Goal: Task Accomplishment & Management: Manage account settings

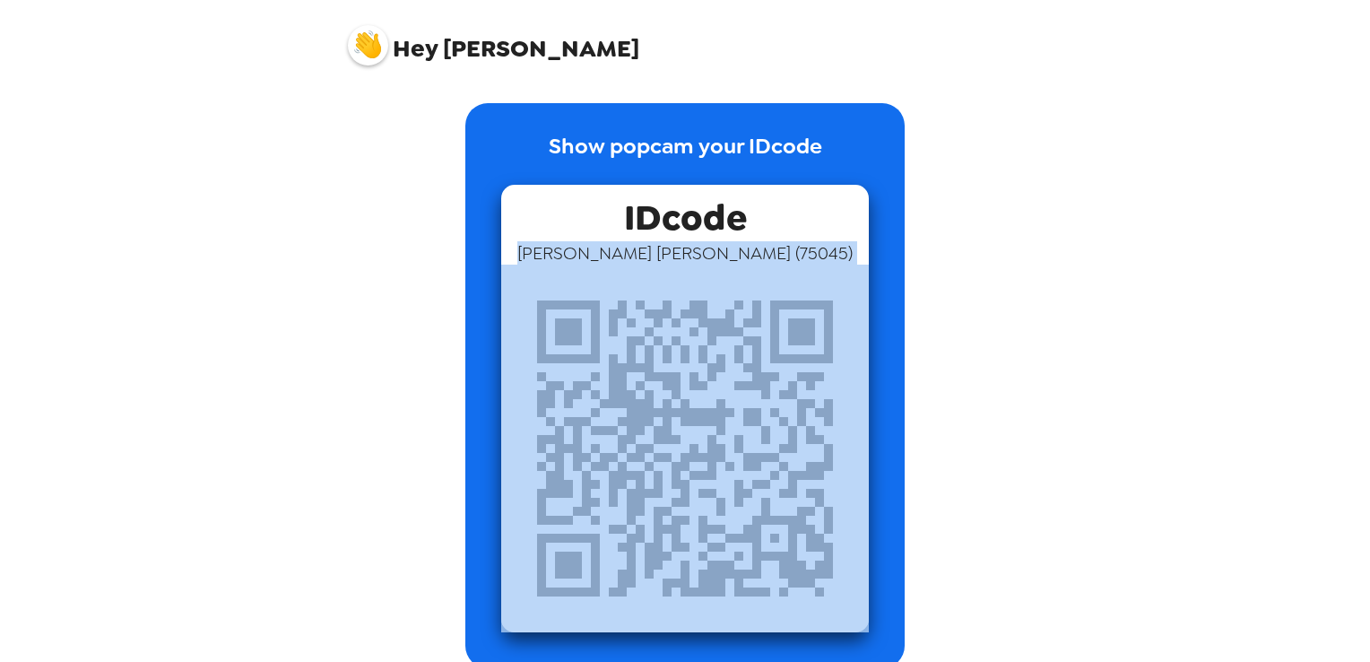
drag, startPoint x: 589, startPoint y: 238, endPoint x: 778, endPoint y: 360, distance: 225.1
click at [778, 360] on div "IDcode Dalia Denmon ( 75045 )" at bounding box center [685, 408] width 368 height 447
click at [778, 360] on img at bounding box center [685, 448] width 368 height 368
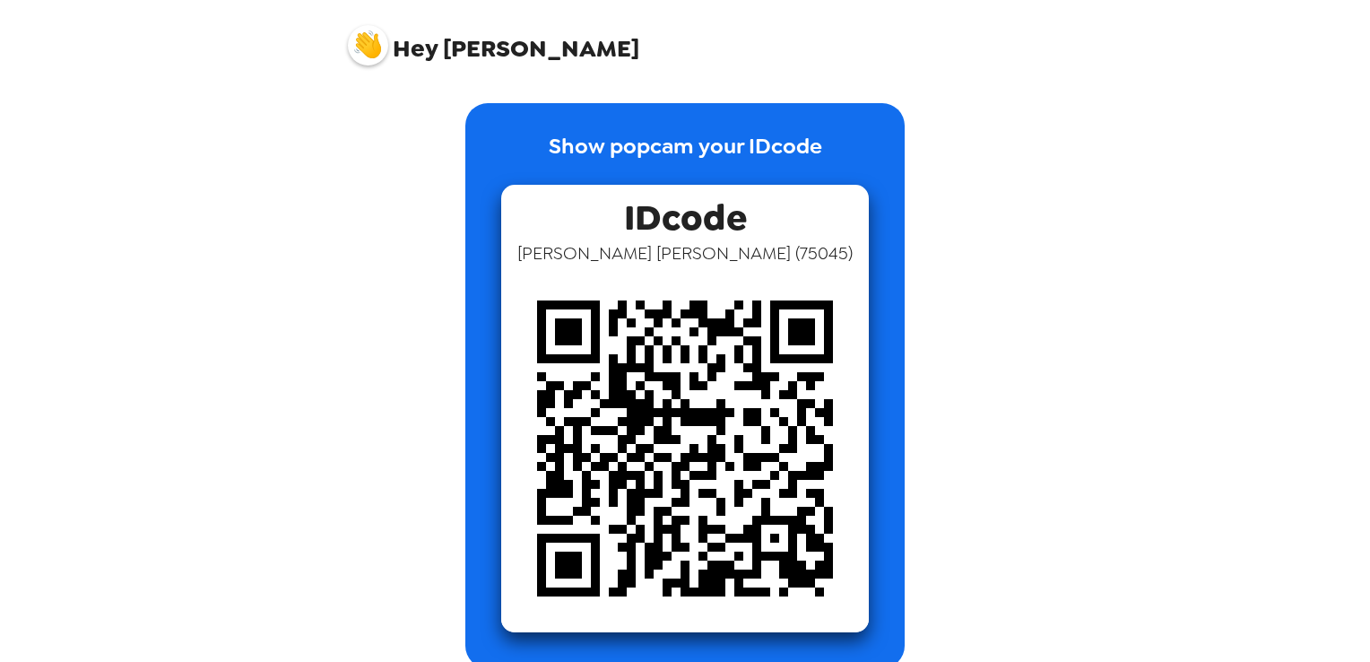
click at [751, 206] on div "IDcode Dalia Denmon ( 75045 )" at bounding box center [685, 408] width 368 height 447
drag, startPoint x: 795, startPoint y: 170, endPoint x: 755, endPoint y: 113, distance: 70.1
click at [755, 113] on div "Show popcam your IDcode IDcode Dalia Denmon ( 75045 )" at bounding box center [684, 385] width 439 height 565
click at [406, 49] on span "Hey" at bounding box center [415, 48] width 45 height 32
click at [360, 42] on img at bounding box center [368, 45] width 40 height 40
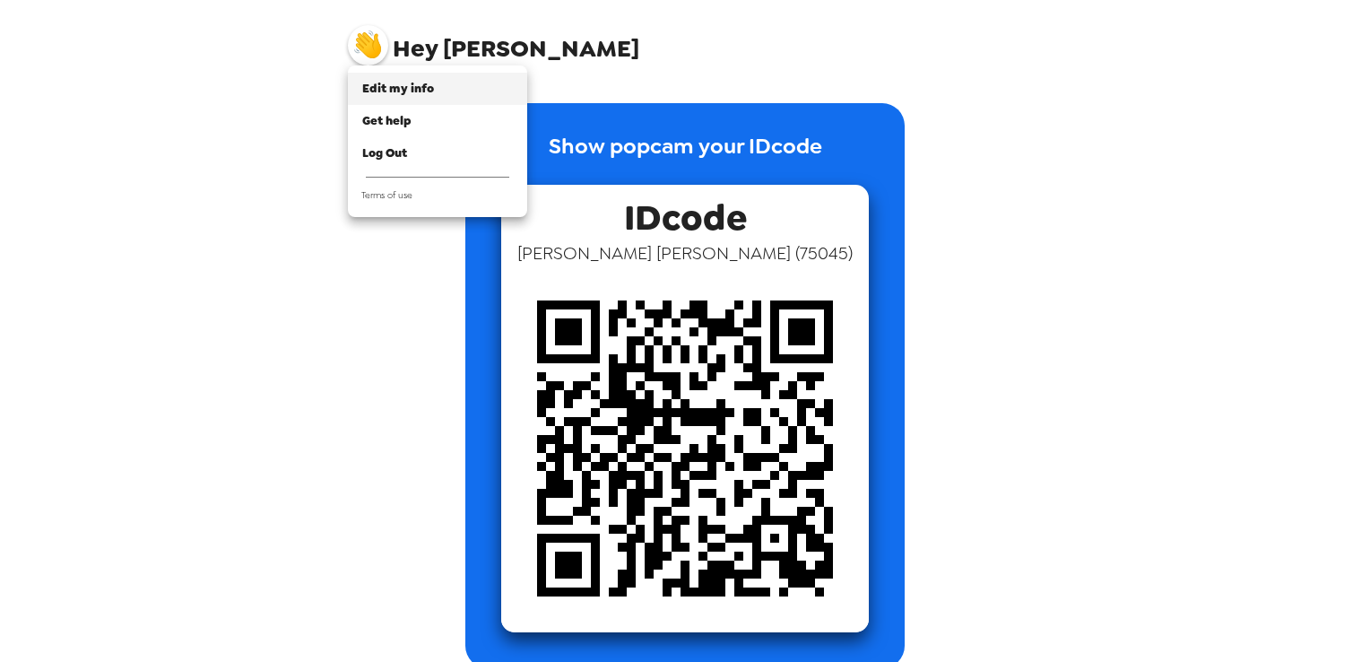
click at [415, 80] on div "Edit my info" at bounding box center [437, 89] width 151 height 18
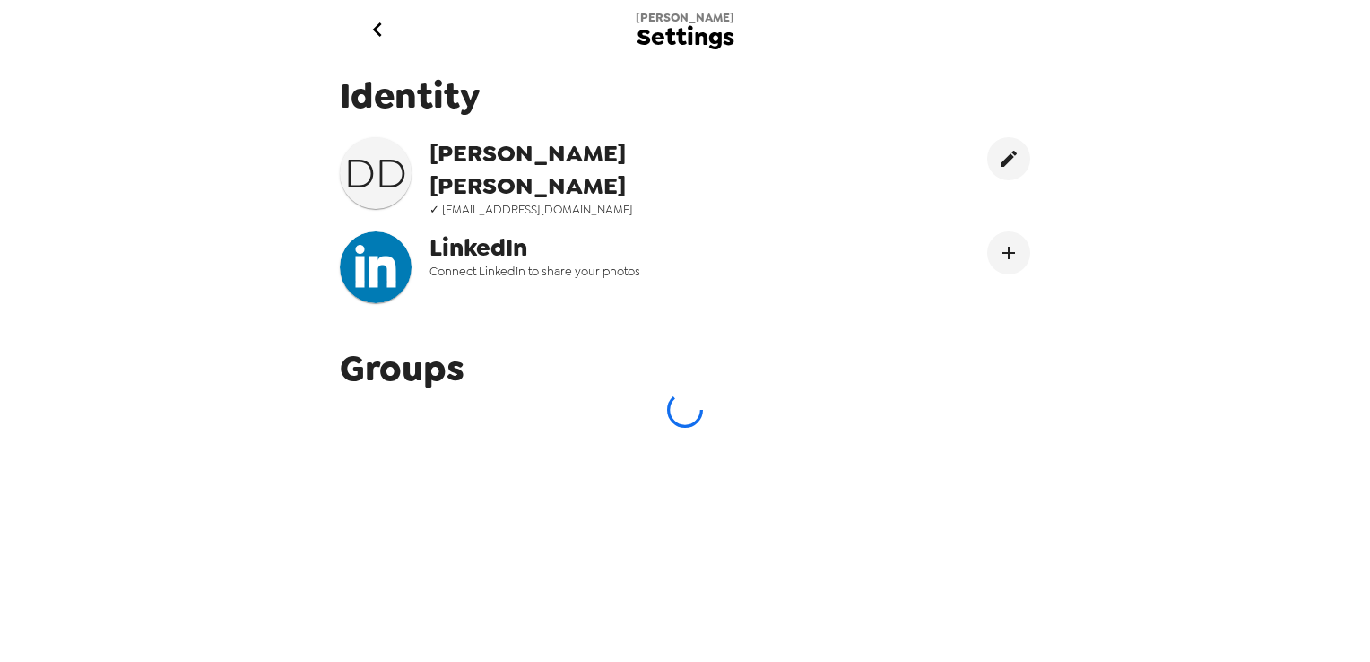
click at [1037, 56] on div "Dalia Settings" at bounding box center [684, 29] width 717 height 58
click at [987, 248] on button "Connect LinekdIn" at bounding box center [1008, 252] width 43 height 43
click at [379, 30] on icon "go back" at bounding box center [377, 29] width 29 height 29
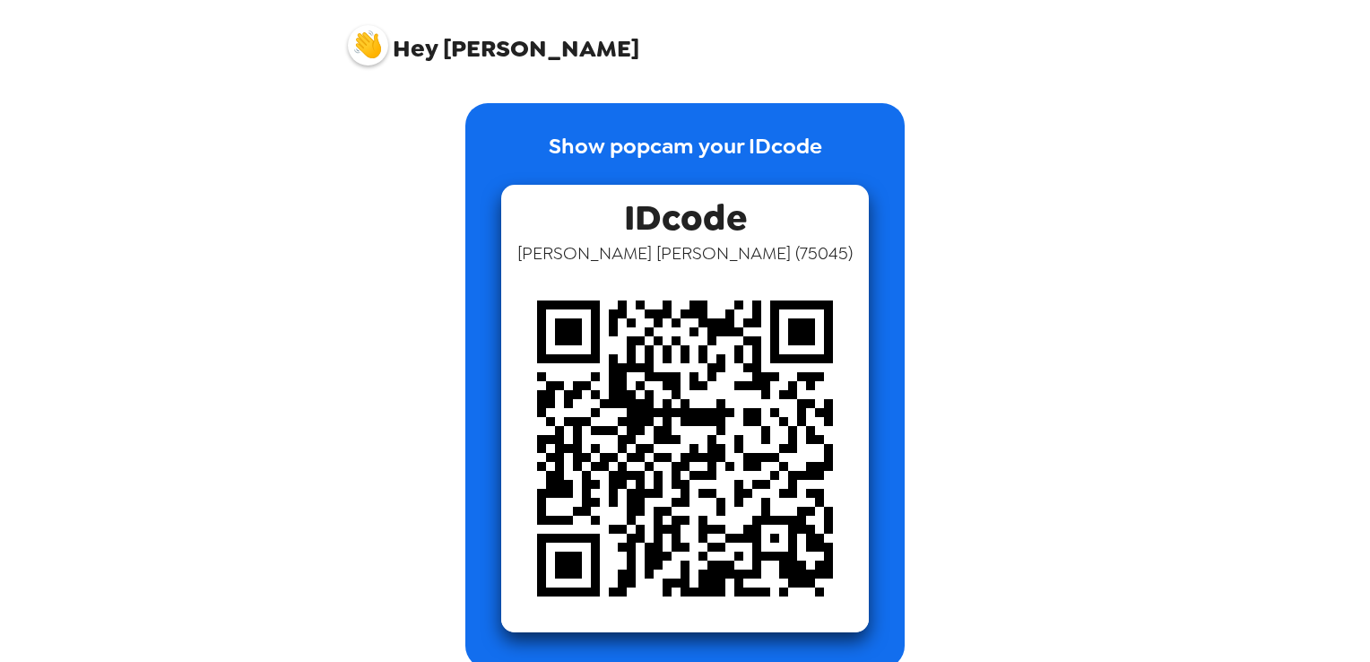
click at [375, 39] on img at bounding box center [368, 45] width 40 height 40
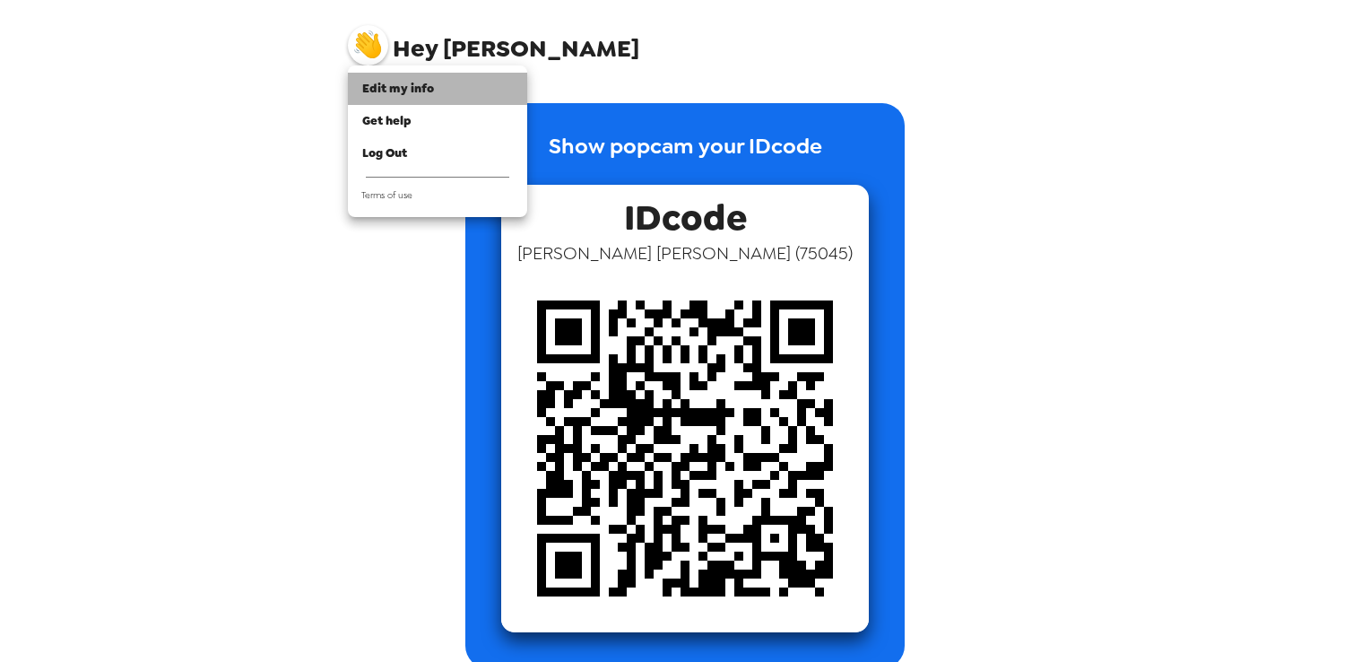
click at [405, 91] on span "Edit my info" at bounding box center [398, 88] width 72 height 15
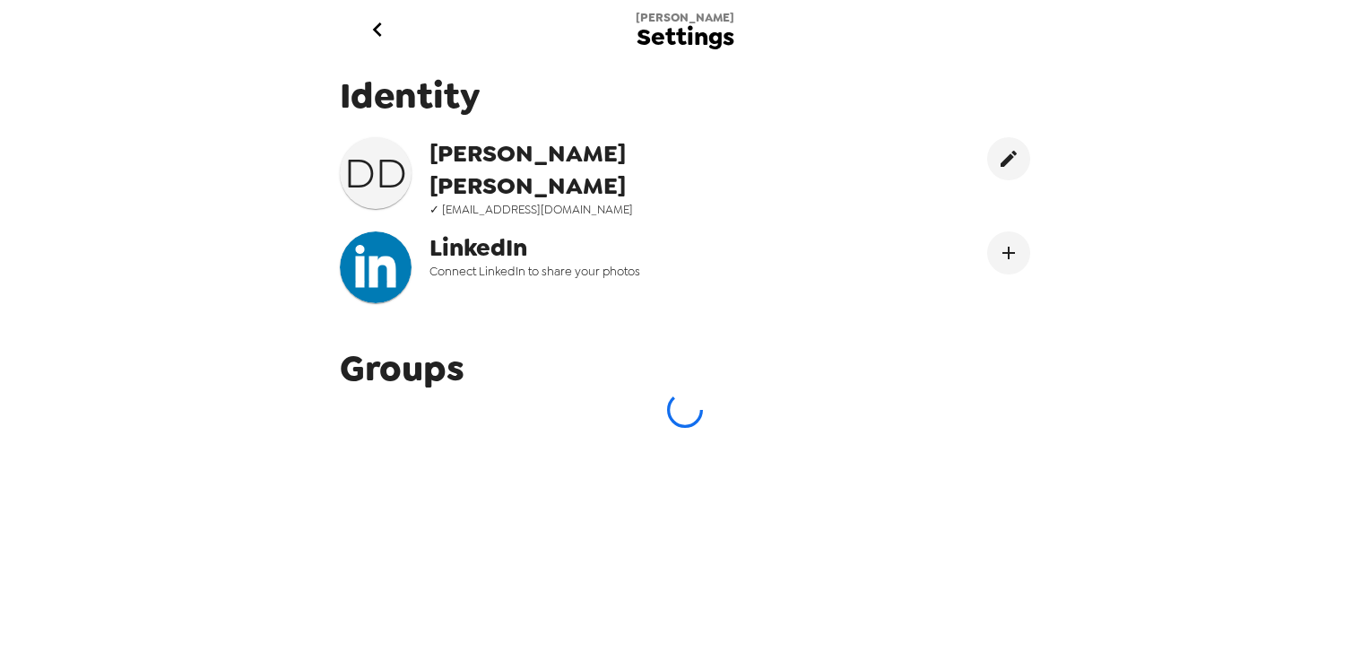
click at [369, 187] on h3 "D D" at bounding box center [376, 173] width 72 height 50
click at [563, 146] on span "Dalia Denmon" at bounding box center [610, 169] width 362 height 65
click at [642, 451] on div "Identity D D Dalia Denmon ✓ d.denmon1907@student.tsu.edu LinkedIn Connect Linke…" at bounding box center [684, 350] width 717 height 585
click at [629, 322] on div "Identity D D Dalia Denmon ✓ d.denmon1907@student.tsu.edu LinkedIn Connect Linke…" at bounding box center [684, 194] width 717 height 273
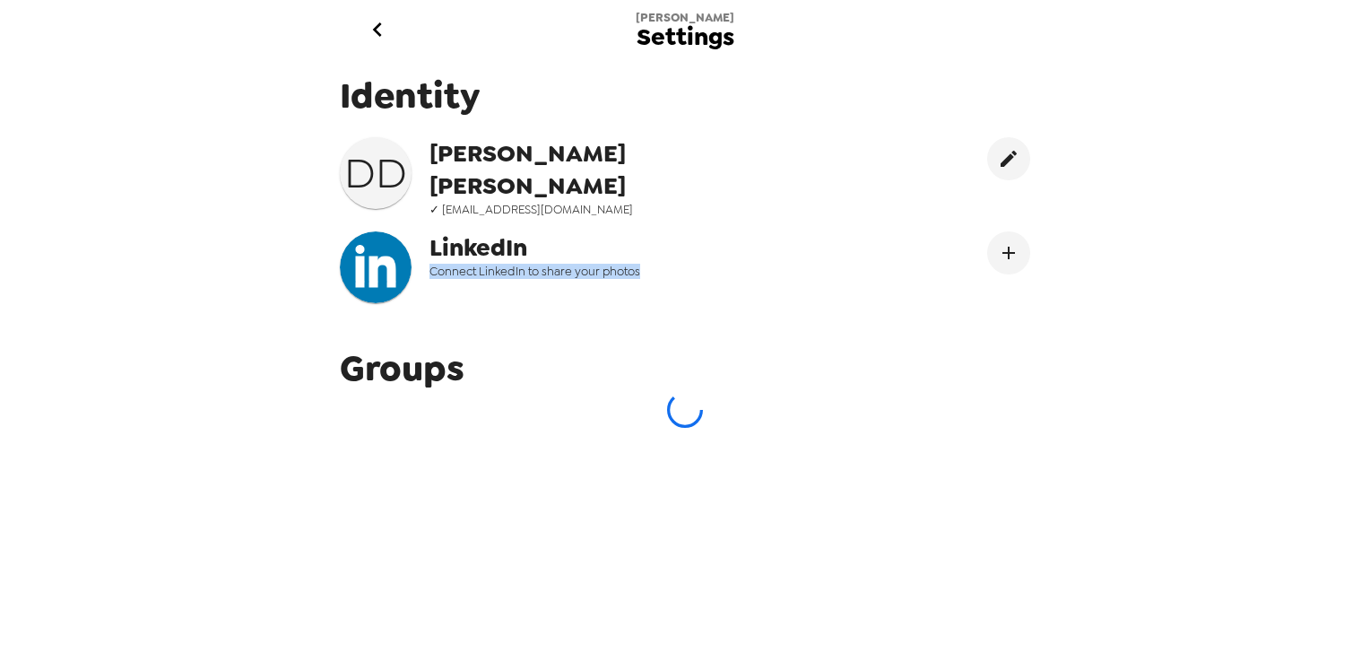
click at [629, 322] on div "Identity D D Dalia Denmon ✓ d.denmon1907@student.tsu.edu LinkedIn Connect Linke…" at bounding box center [684, 194] width 717 height 273
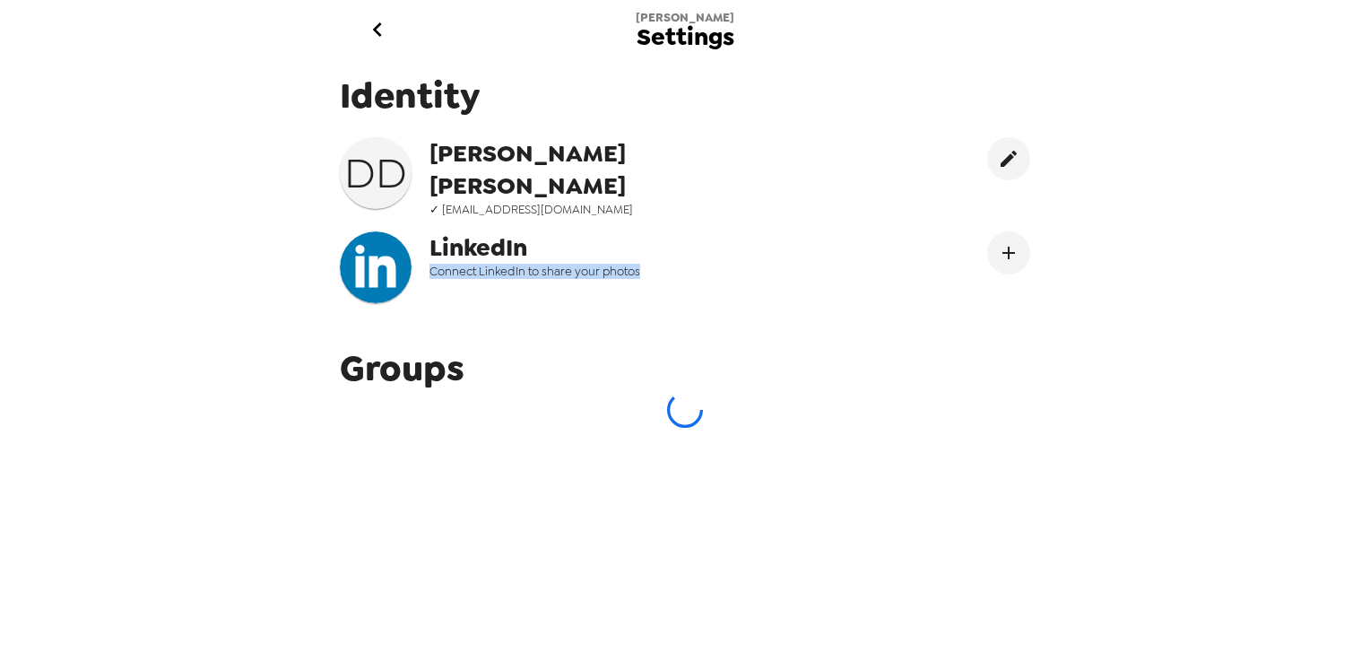
click at [629, 322] on div "Identity D D Dalia Denmon ✓ d.denmon1907@student.tsu.edu LinkedIn Connect Linke…" at bounding box center [684, 194] width 717 height 273
drag, startPoint x: 629, startPoint y: 322, endPoint x: 667, endPoint y: 403, distance: 89.9
click at [667, 403] on icon at bounding box center [685, 410] width 36 height 36
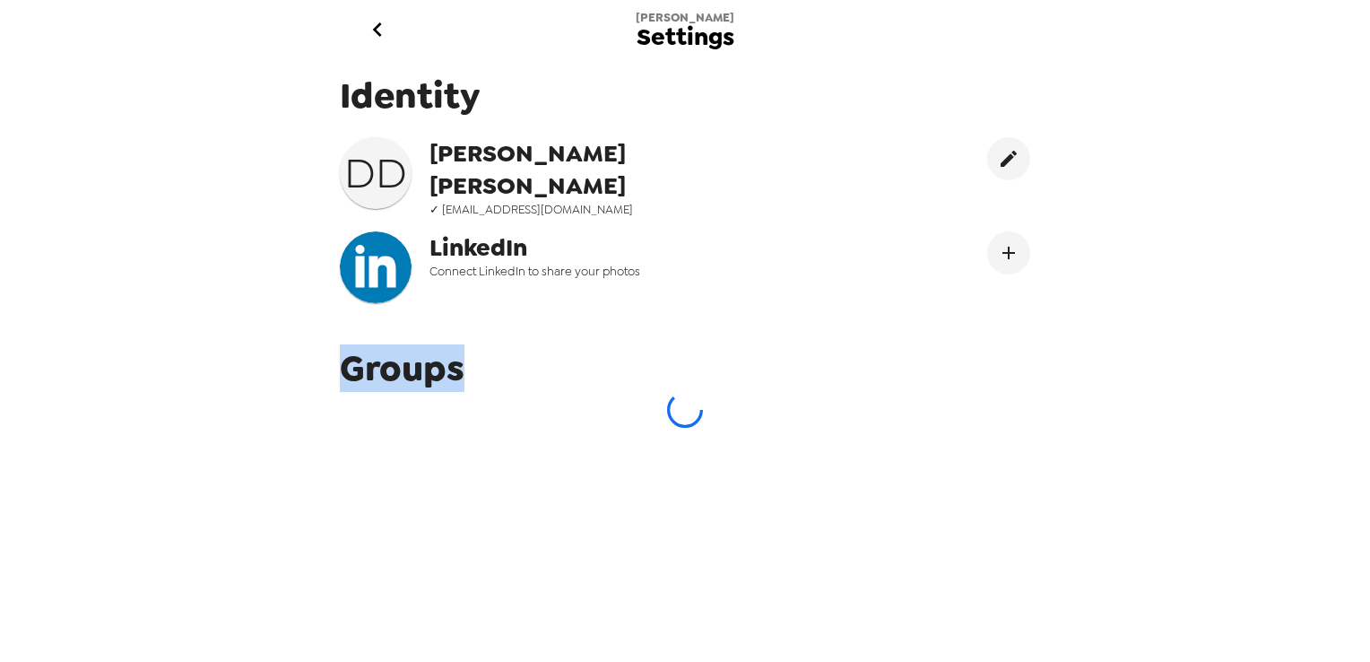
click at [667, 403] on icon at bounding box center [685, 410] width 49 height 49
click at [667, 403] on icon at bounding box center [685, 410] width 36 height 36
